Goal: Information Seeking & Learning: Understand process/instructions

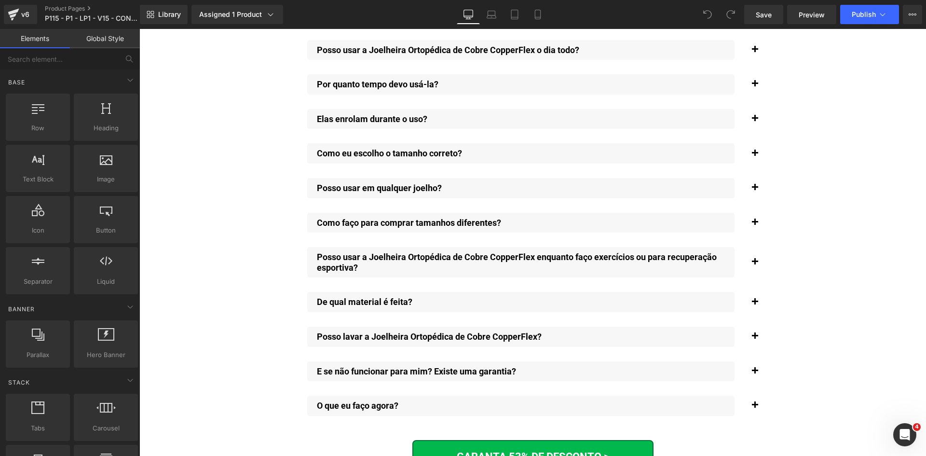
scroll to position [7184, 0]
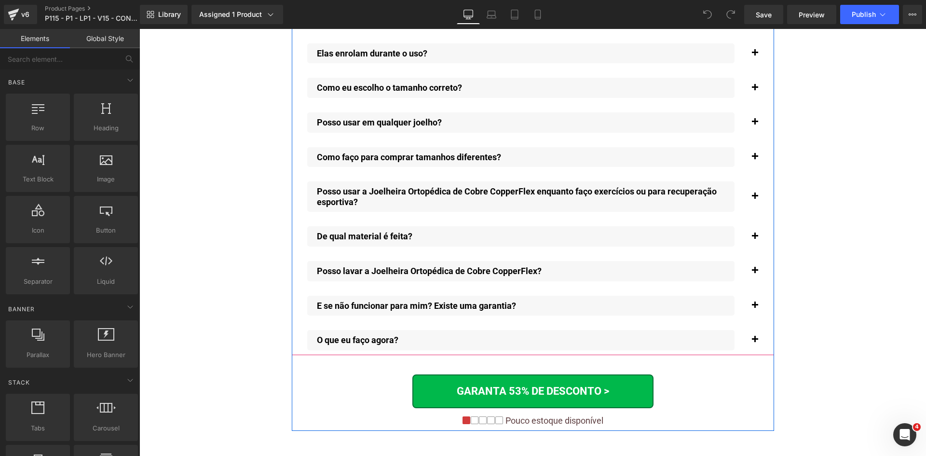
click at [755, 308] on span "button" at bounding box center [755, 308] width 0 height 0
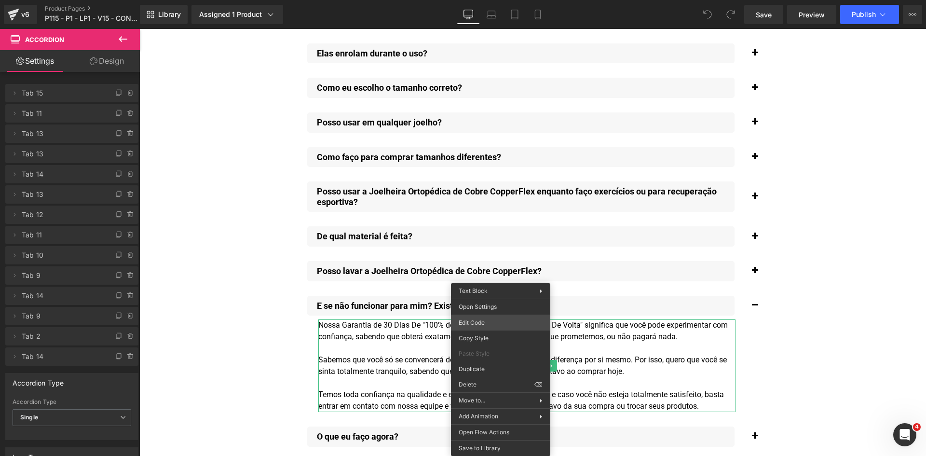
click at [487, 0] on div "You are previewing how the will restyle your page. You can not edit Elements in…" at bounding box center [463, 0] width 926 height 0
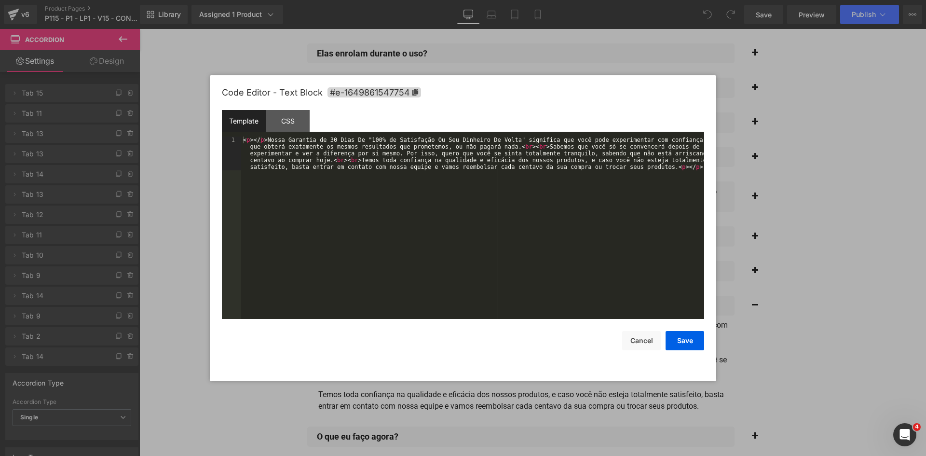
click at [0, 0] on div "< p > </ p > Nossa Garantia de 30 Dias De "100% de Satisfação Ou Seu Dinheiro D…" at bounding box center [0, 0] width 0 height 0
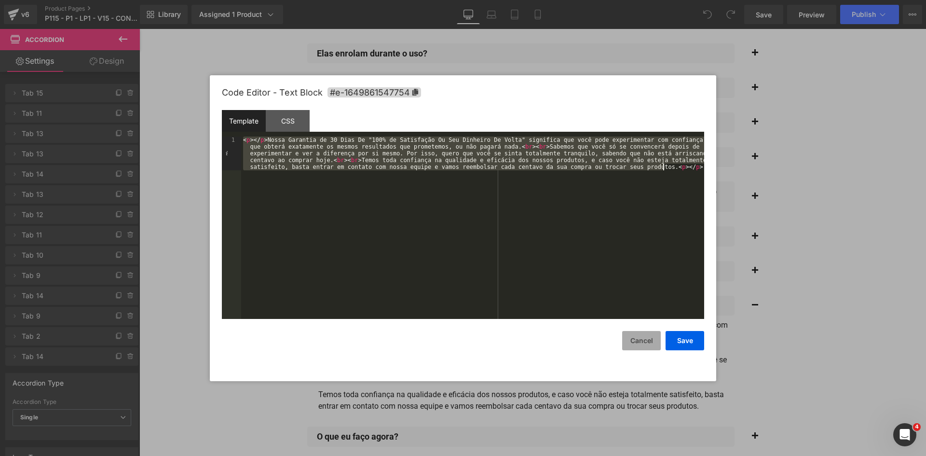
click at [0, 0] on button "Cancel" at bounding box center [0, 0] width 0 height 0
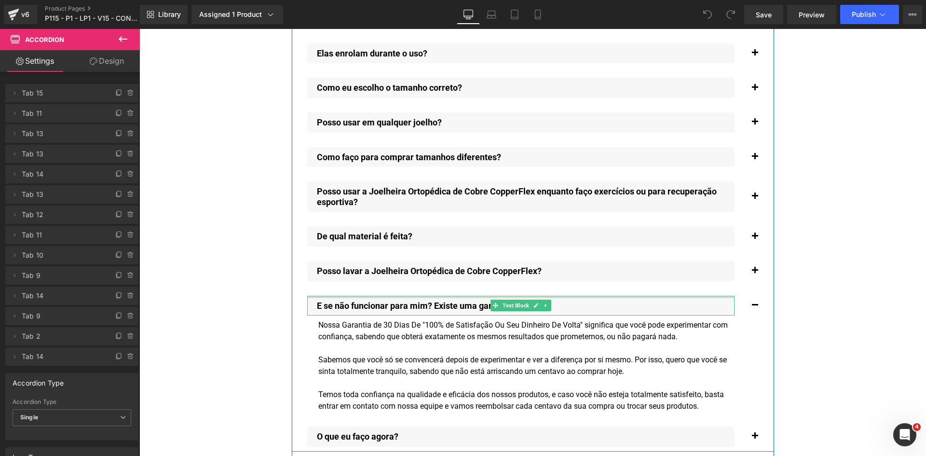
click at [397, 296] on div at bounding box center [520, 297] width 427 height 2
click at [397, 296] on div "E se não funcionar para mim? Existe uma garantia?" at bounding box center [520, 306] width 427 height 20
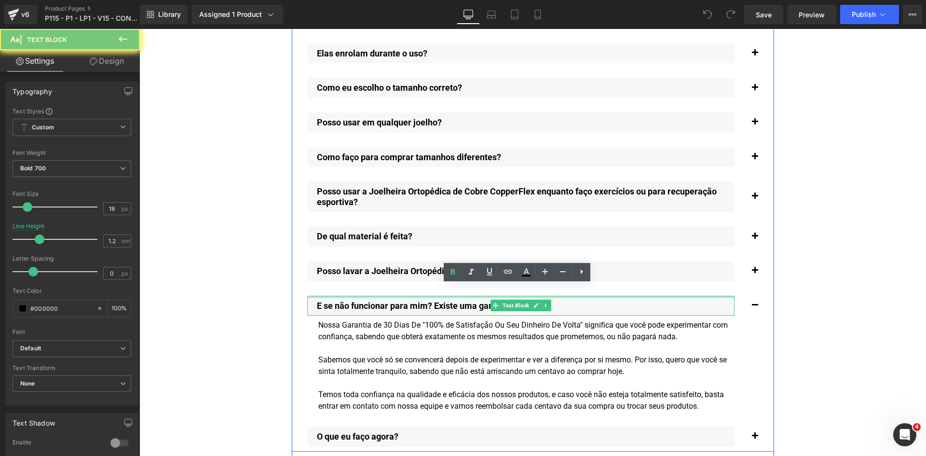
click at [397, 296] on div "E se não funcionar para mim? Existe uma garantia?" at bounding box center [520, 306] width 427 height 20
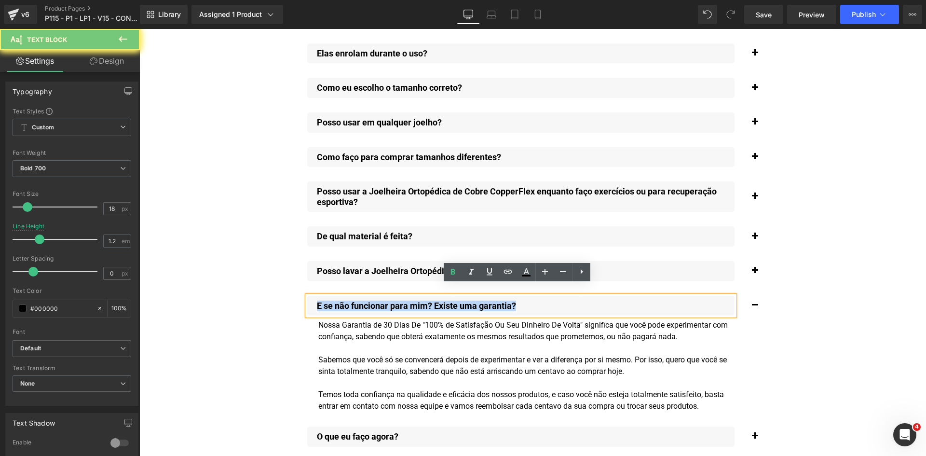
copy p "E se não funcionar para mim? Existe uma garantia?"
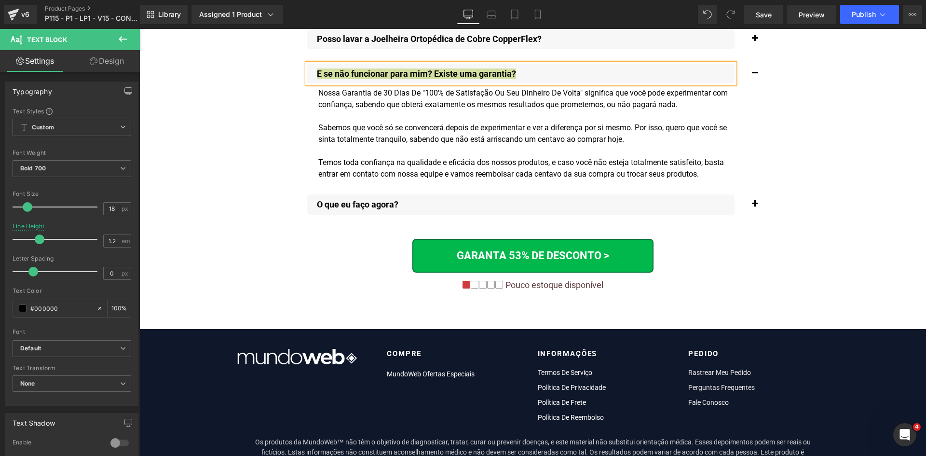
scroll to position [7473, 0]
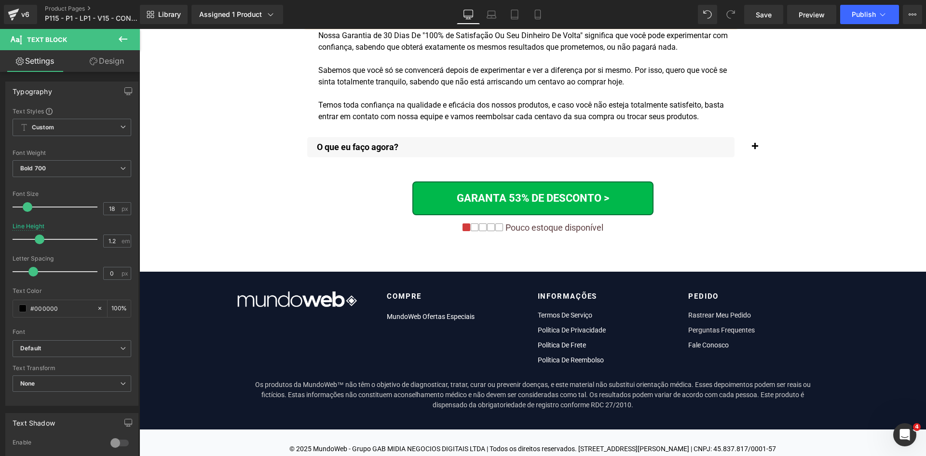
drag, startPoint x: 750, startPoint y: 135, endPoint x: 431, endPoint y: 190, distance: 324.0
click at [755, 149] on span "button" at bounding box center [755, 149] width 0 height 0
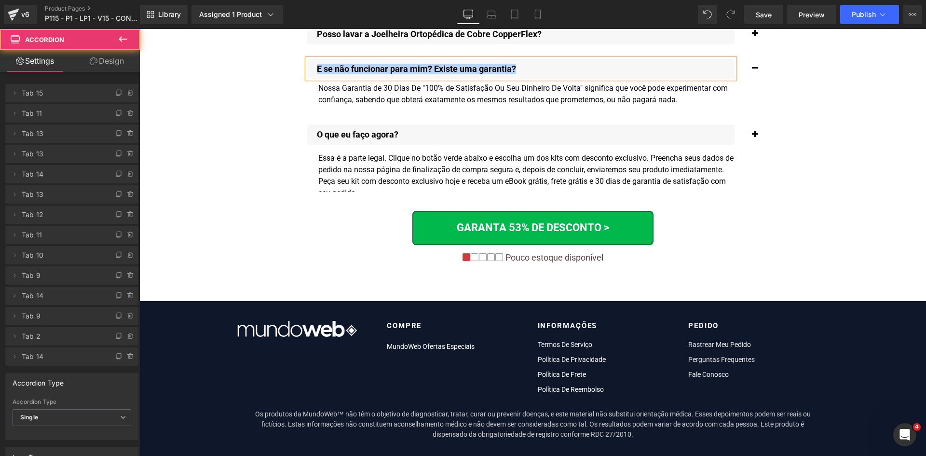
scroll to position [7377, 0]
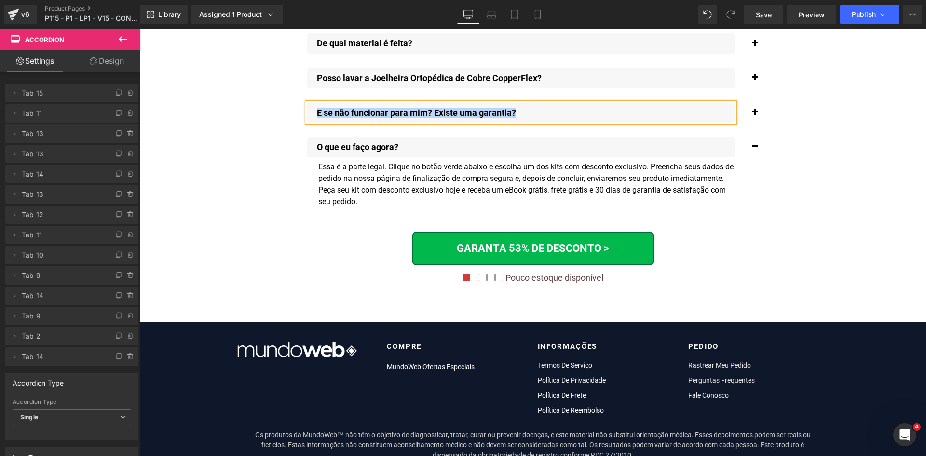
click at [421, 168] on div "Essa é a parte legal. Clique no botão verde abaixo e escolha um dos kits com de…" at bounding box center [526, 184] width 417 height 46
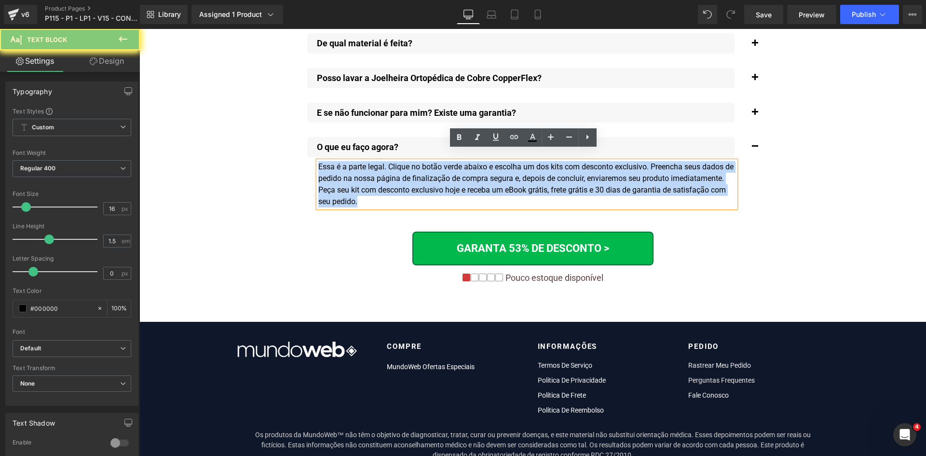
copy div "Essa é a parte legal. Clique no botão verde abaixo e escolha um dos kits com de…"
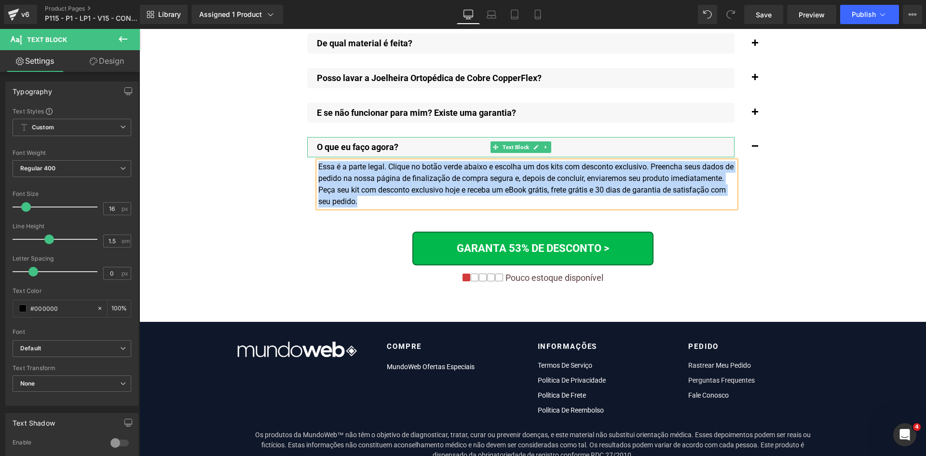
click at [348, 142] on p "O que eu faço agora?" at bounding box center [526, 147] width 418 height 11
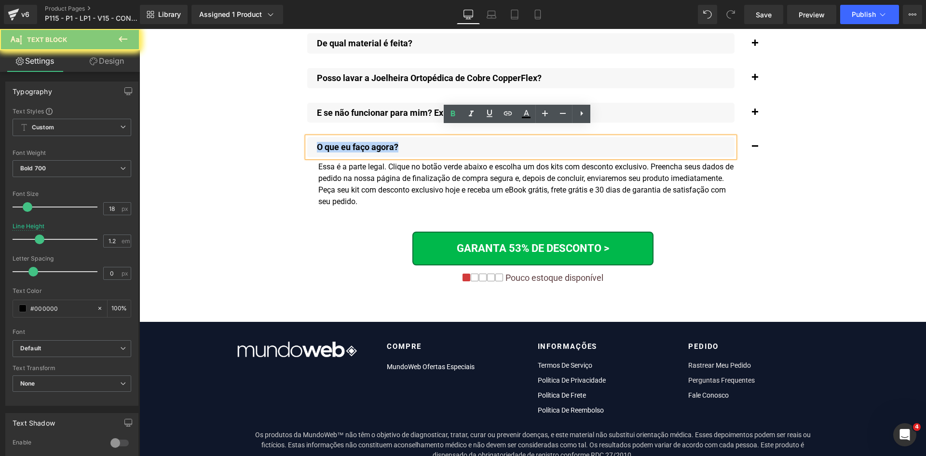
copy p "O que eu faço agora?"
